Goal: Task Accomplishment & Management: Manage account settings

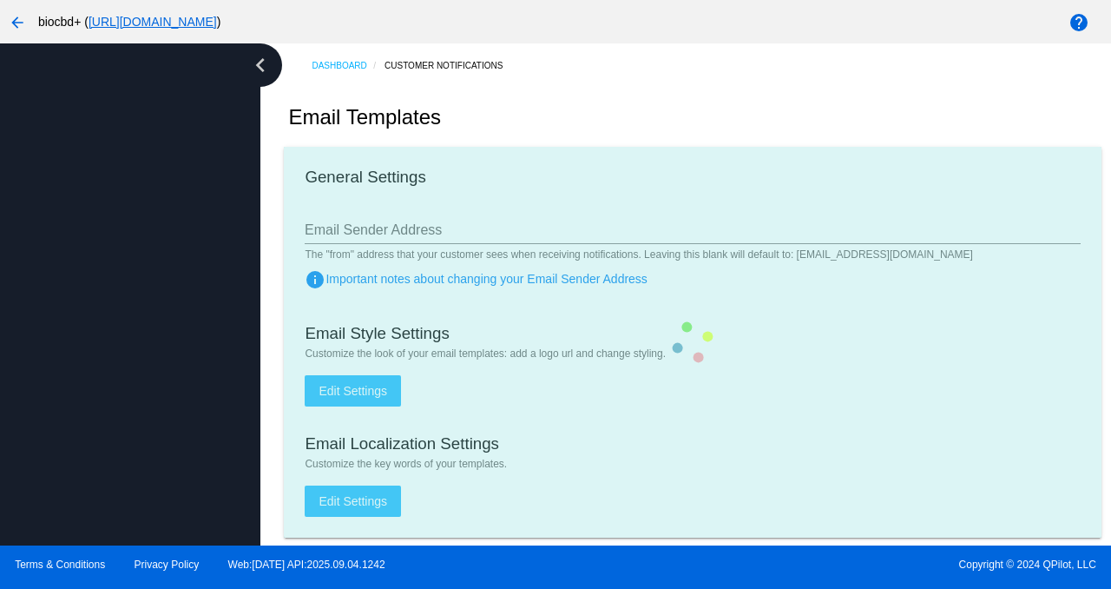
type input "support@biocbdplus.com"
checkbox input "true"
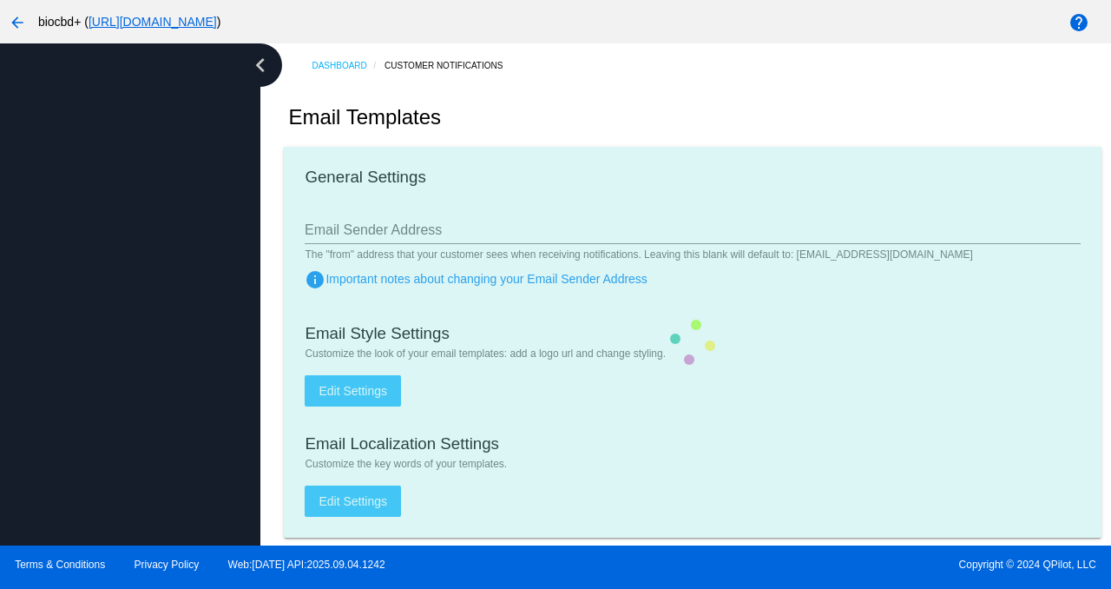
type input "minerva@biocbdplus.com"
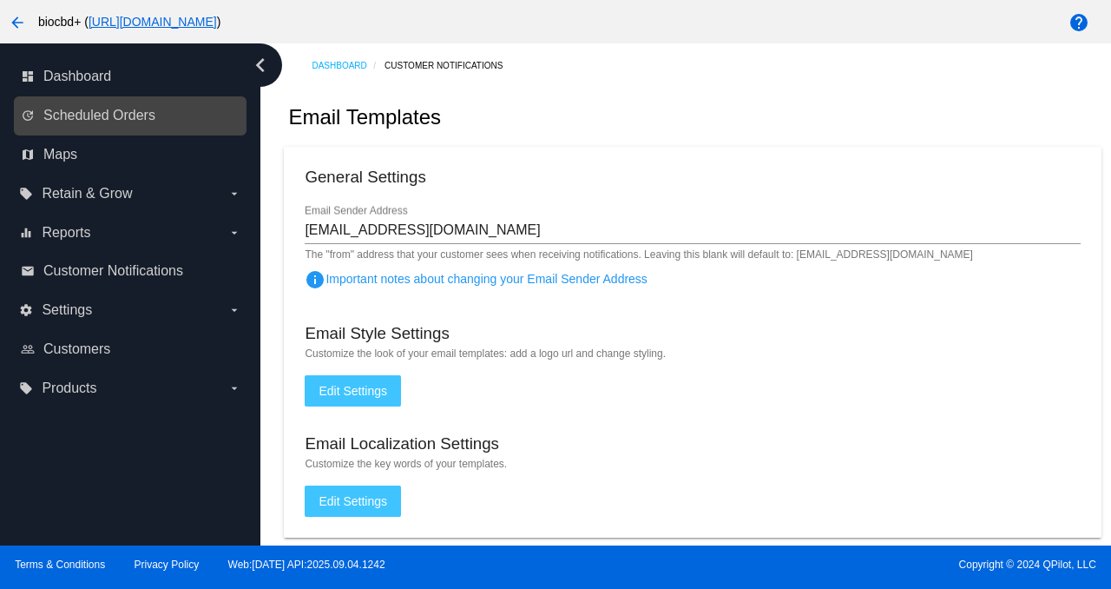
click at [173, 124] on link "update Scheduled Orders" at bounding box center [131, 116] width 221 height 28
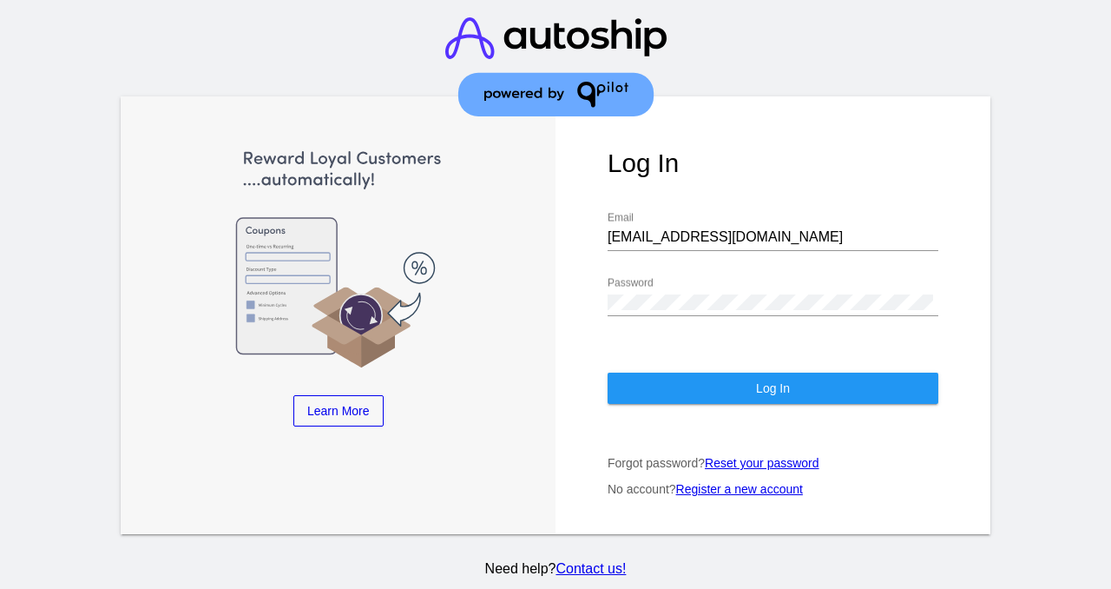
click at [783, 388] on button "Log In" at bounding box center [773, 387] width 331 height 31
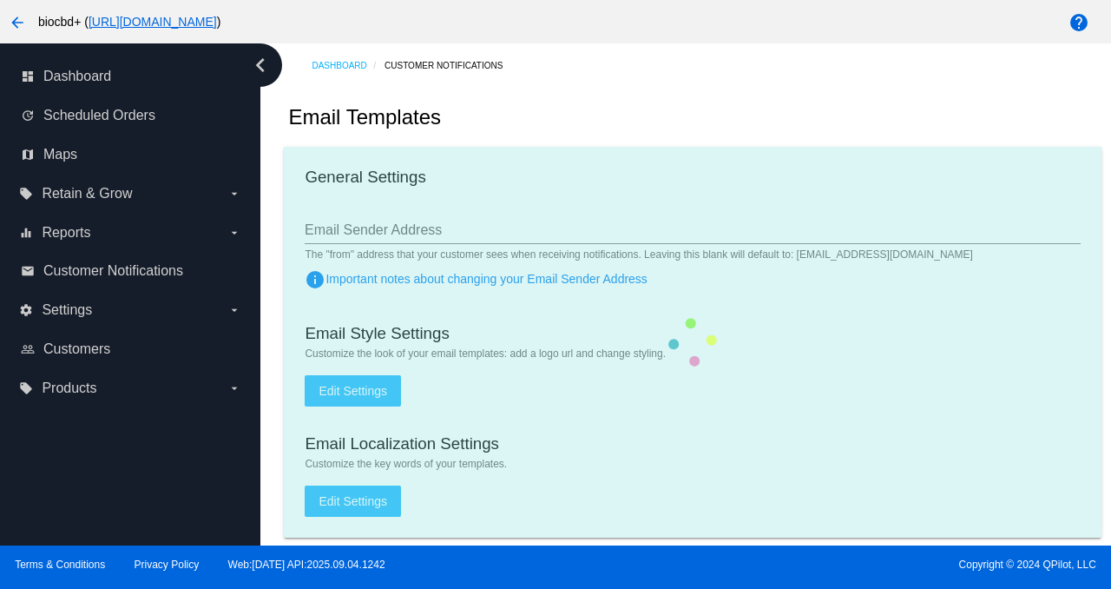
type input "support@biocbdplus.com"
checkbox input "true"
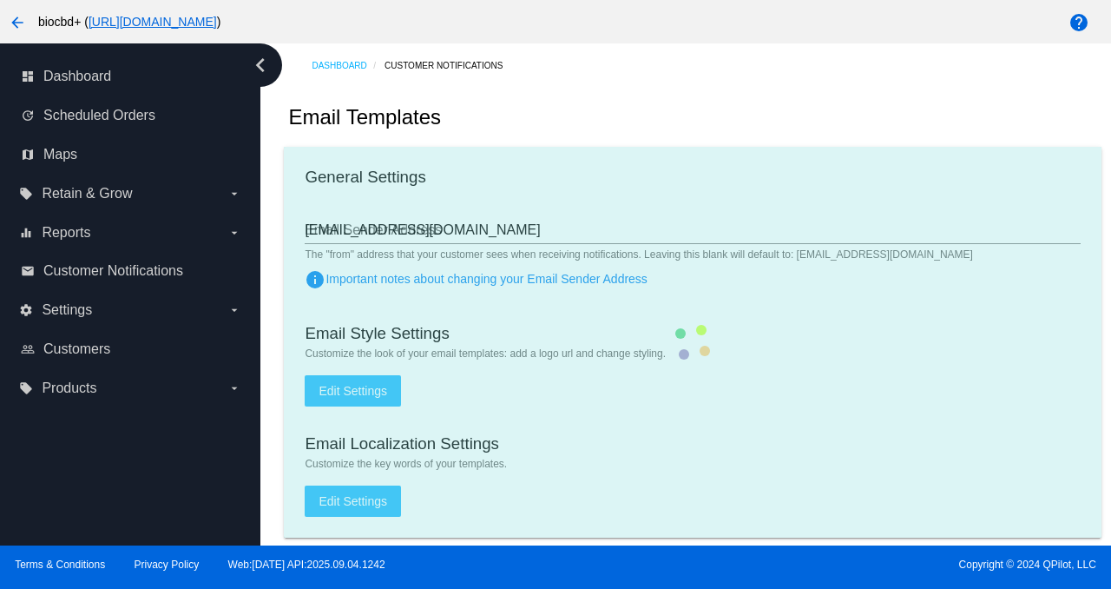
type input "minerva@biocbdplus.com"
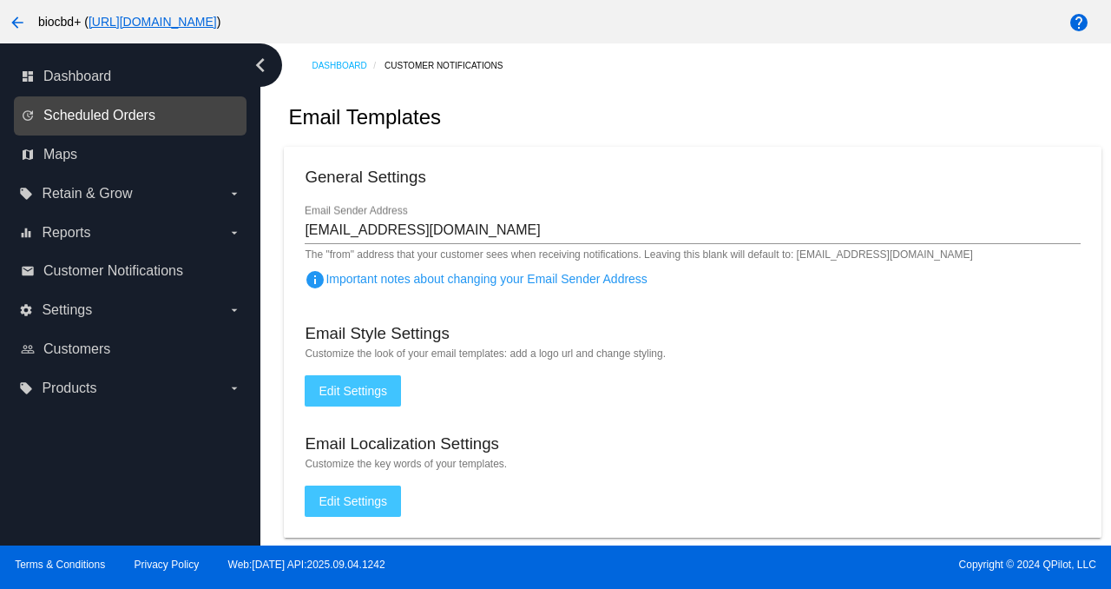
click at [136, 119] on span "Scheduled Orders" at bounding box center [99, 116] width 112 height 16
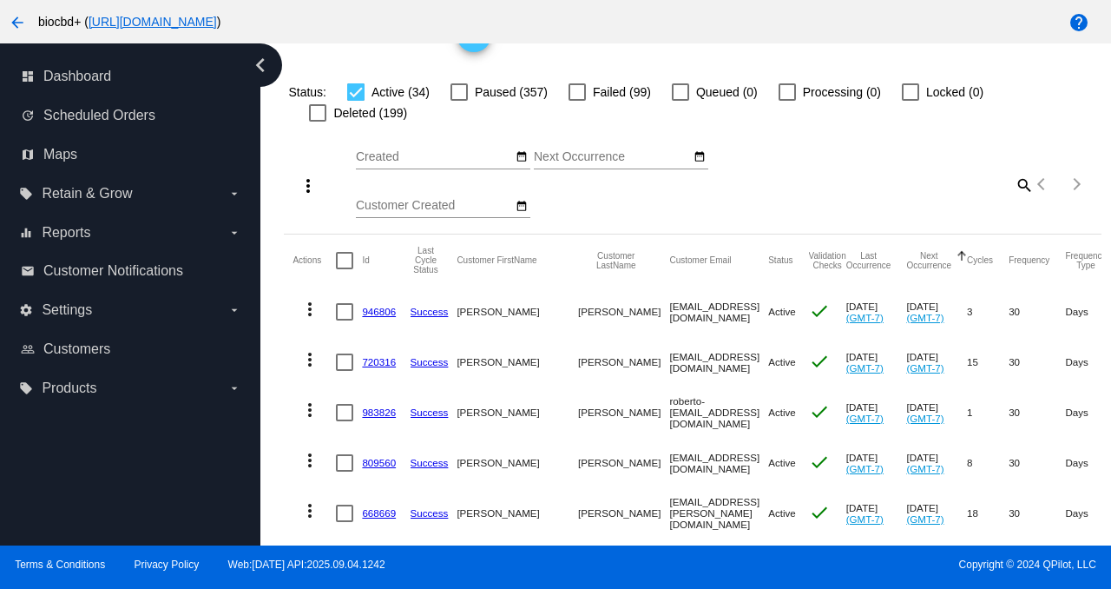
scroll to position [89, 0]
click at [372, 312] on link "946806" at bounding box center [379, 310] width 34 height 11
click at [383, 357] on link "720316" at bounding box center [379, 360] width 34 height 11
click at [383, 412] on link "983826" at bounding box center [379, 410] width 34 height 11
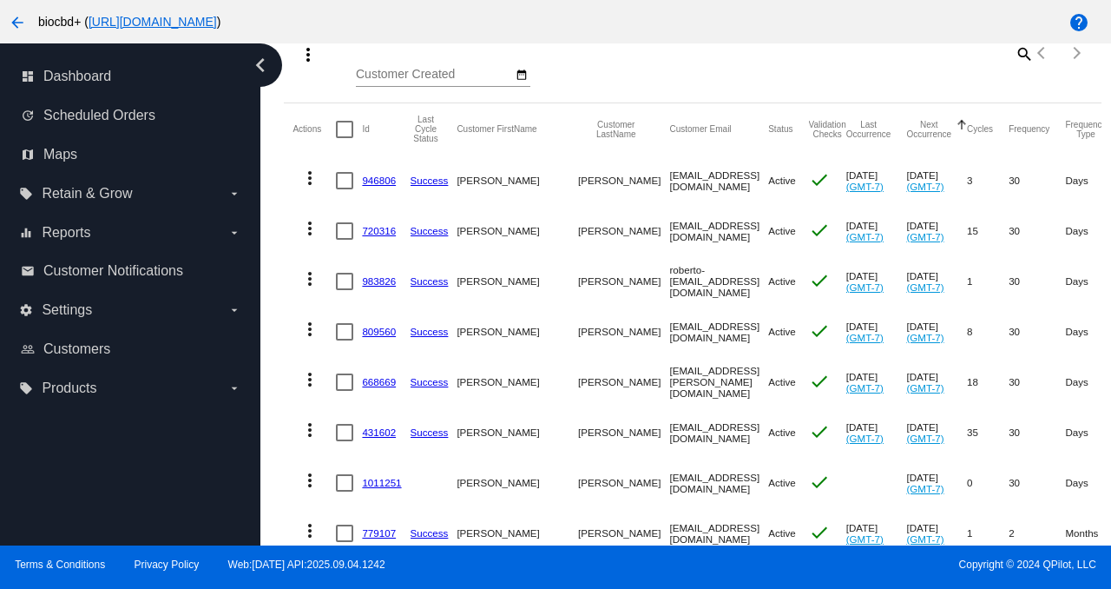
scroll to position [219, 0]
click at [386, 336] on link "809560" at bounding box center [379, 331] width 34 height 11
click at [385, 382] on link "668669" at bounding box center [379, 381] width 34 height 11
click at [389, 427] on link "431602" at bounding box center [379, 431] width 34 height 11
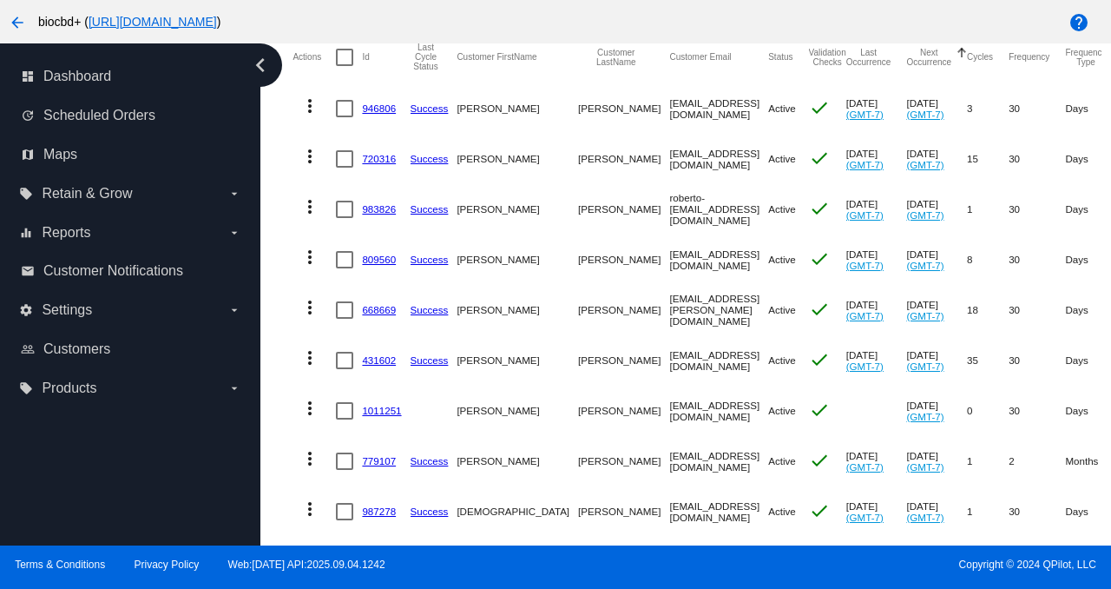
scroll to position [326, 0]
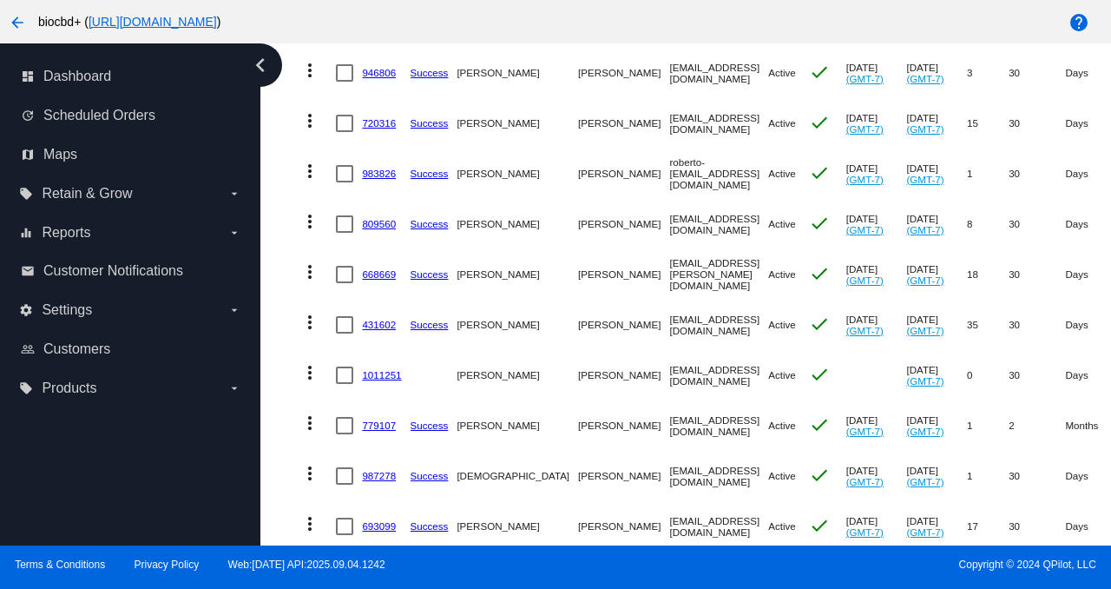
click at [388, 374] on link "1011251" at bounding box center [381, 374] width 39 height 11
click at [384, 425] on link "779107" at bounding box center [379, 424] width 34 height 11
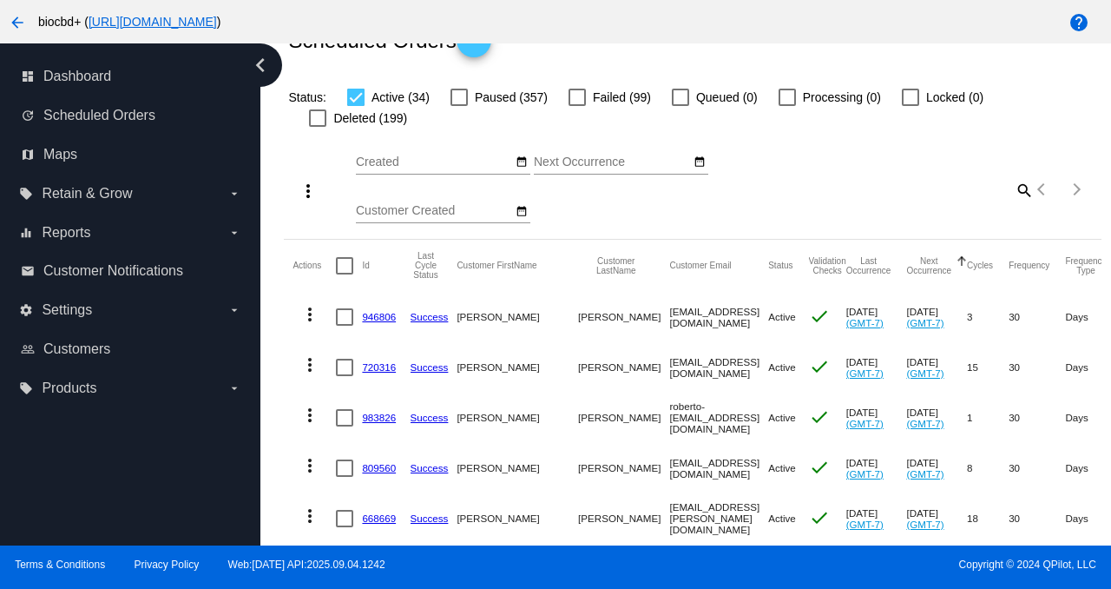
scroll to position [0, 0]
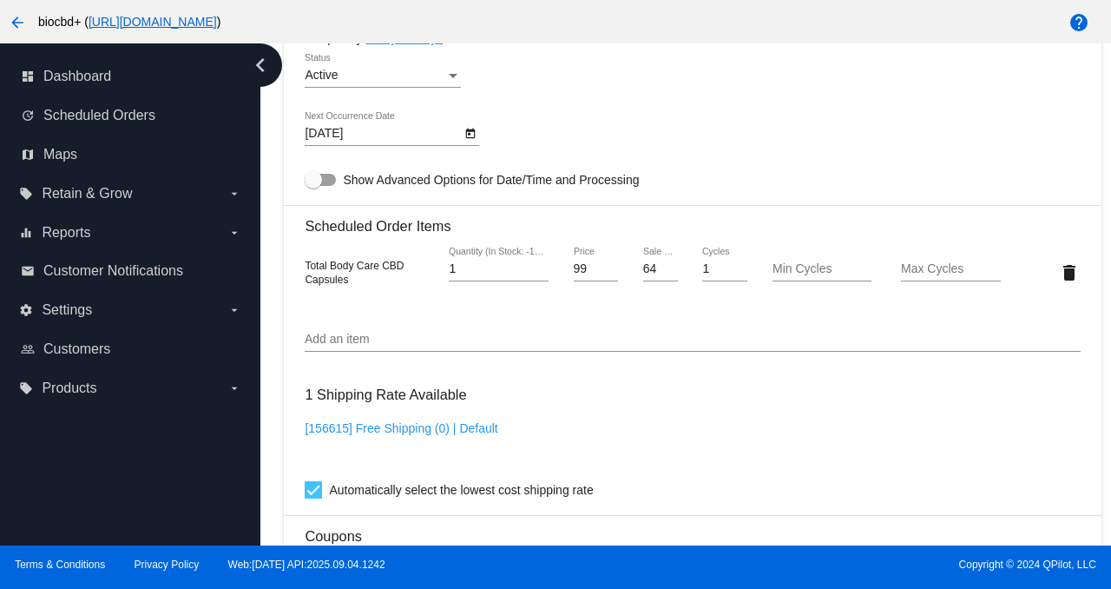
scroll to position [1176, 0]
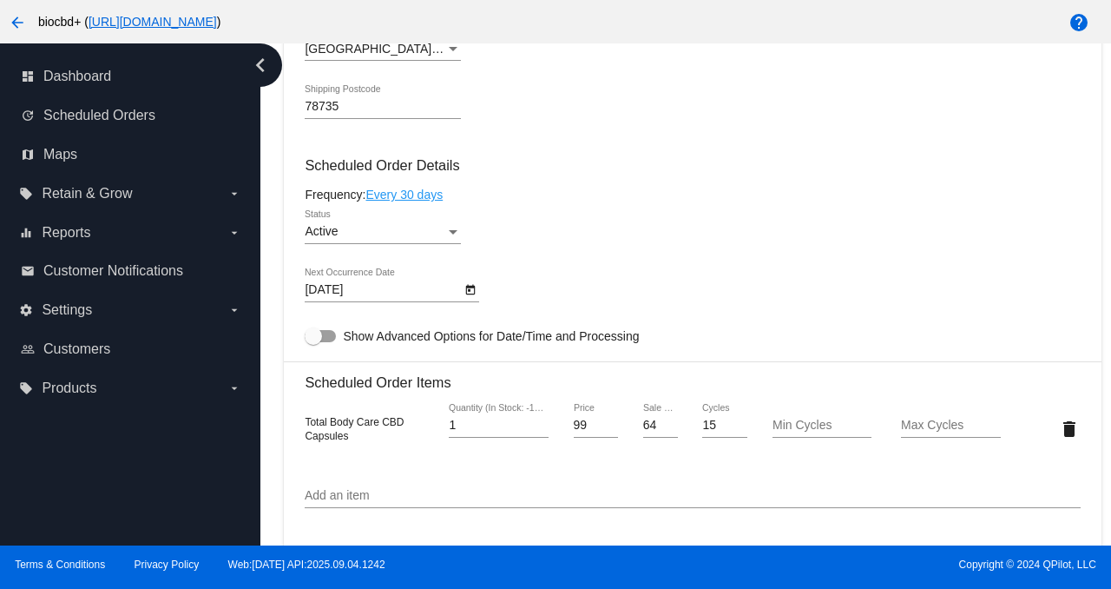
scroll to position [1100, 0]
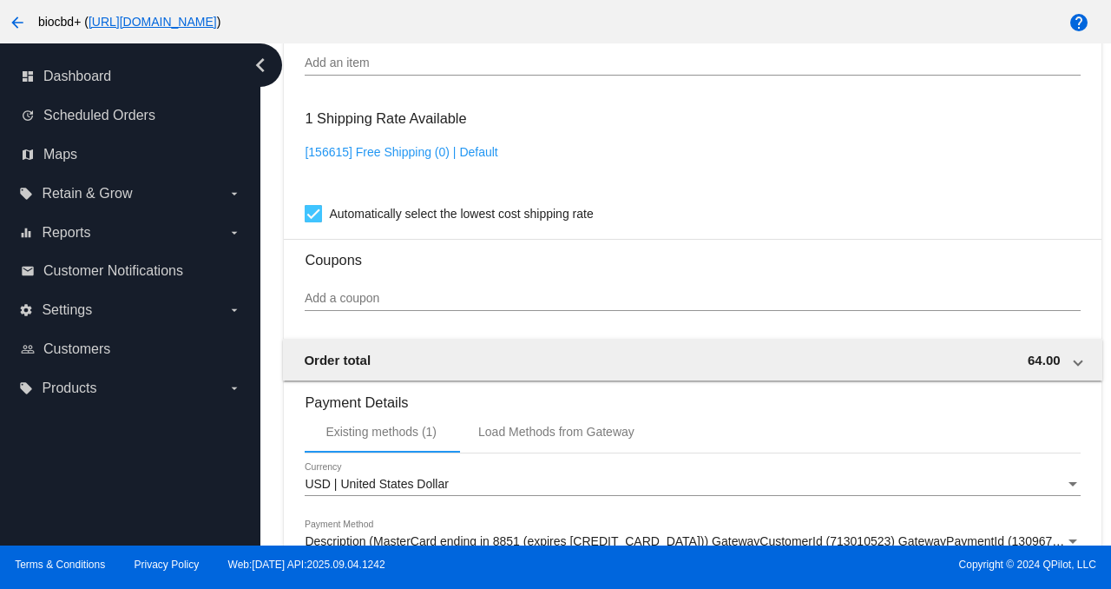
scroll to position [1233, 0]
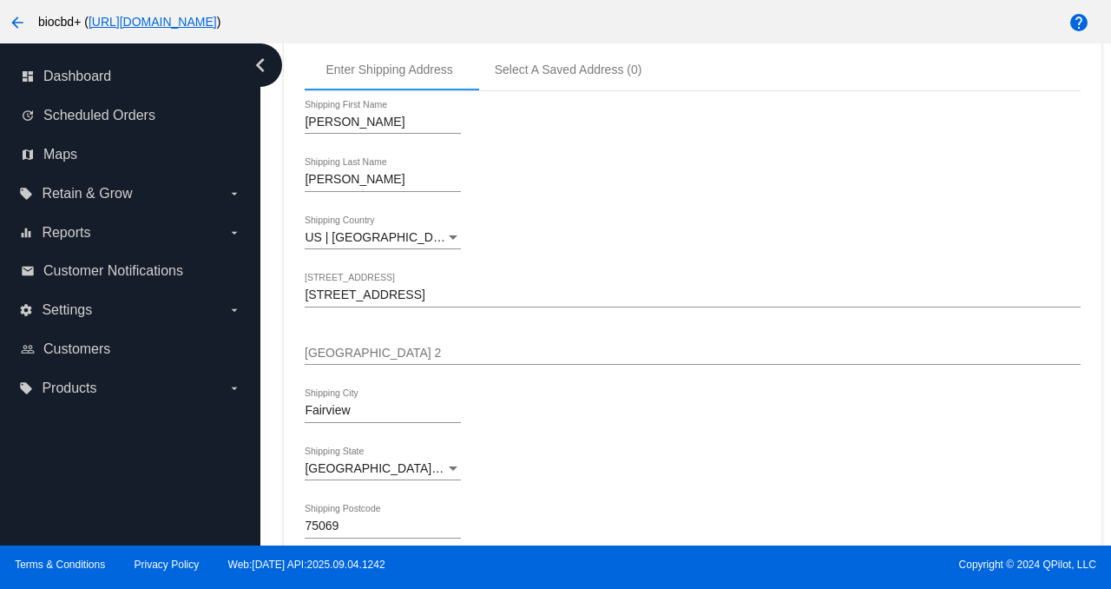
scroll to position [1123, 0]
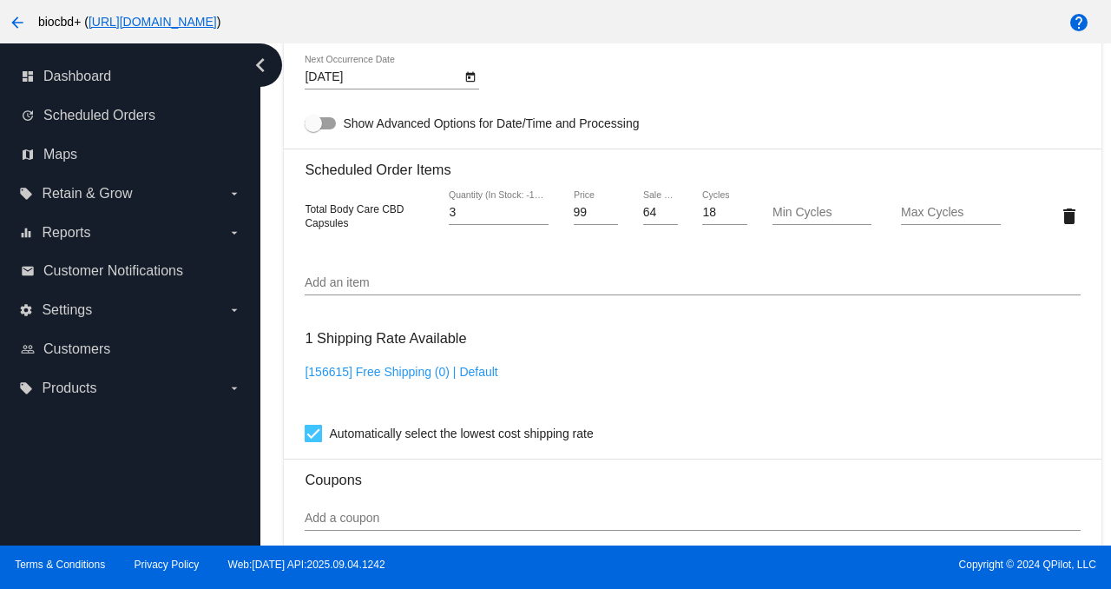
scroll to position [1181, 0]
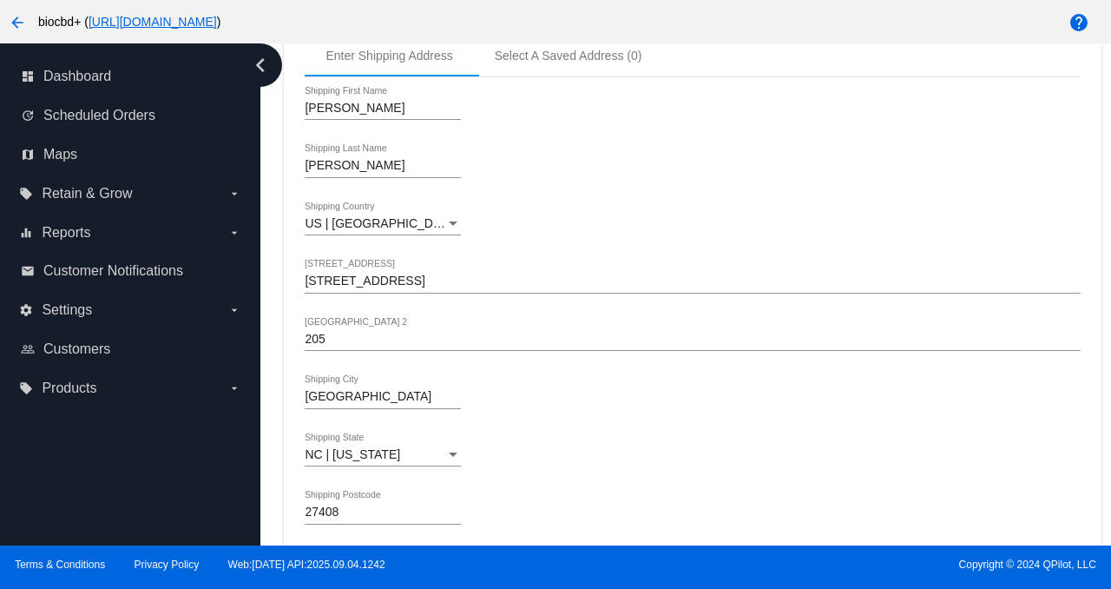
scroll to position [1114, 0]
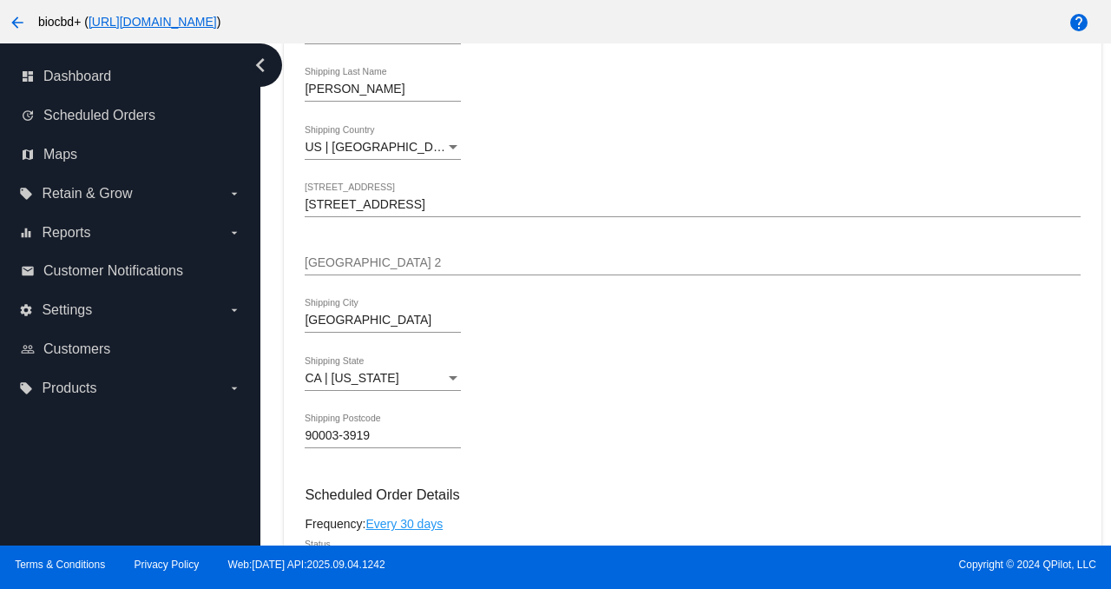
scroll to position [835, 0]
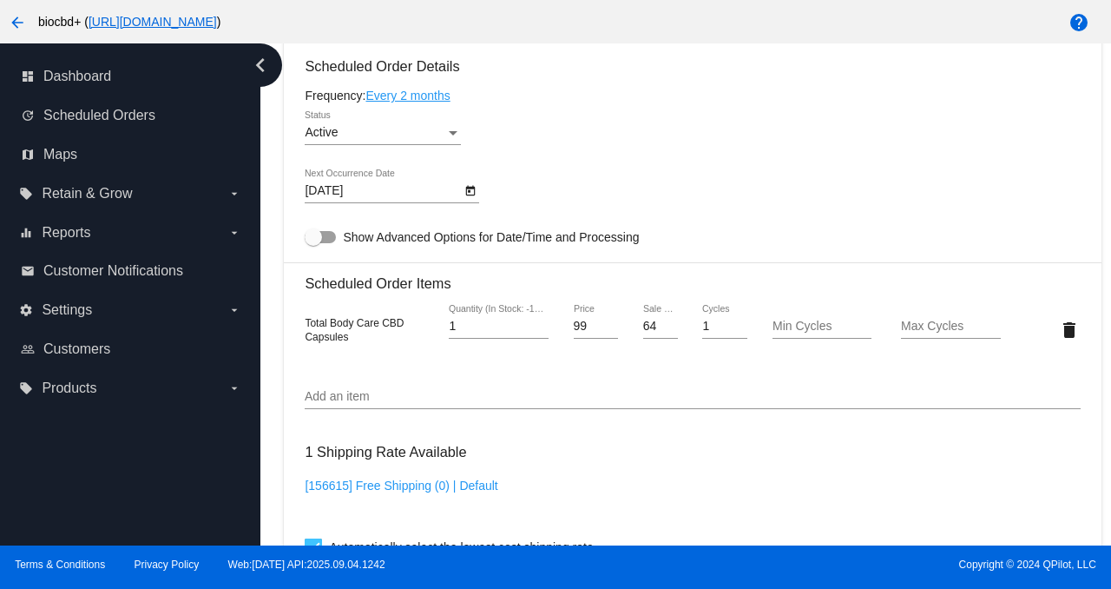
scroll to position [1081, 0]
